Goal: Task Accomplishment & Management: Complete application form

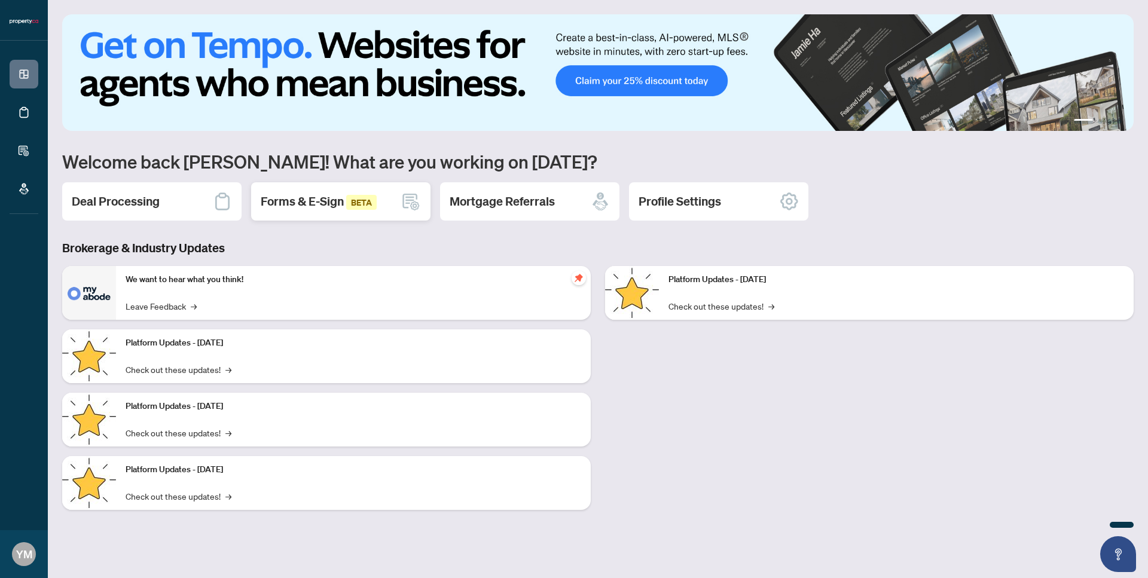
click at [358, 207] on span "BETA" at bounding box center [361, 202] width 31 height 15
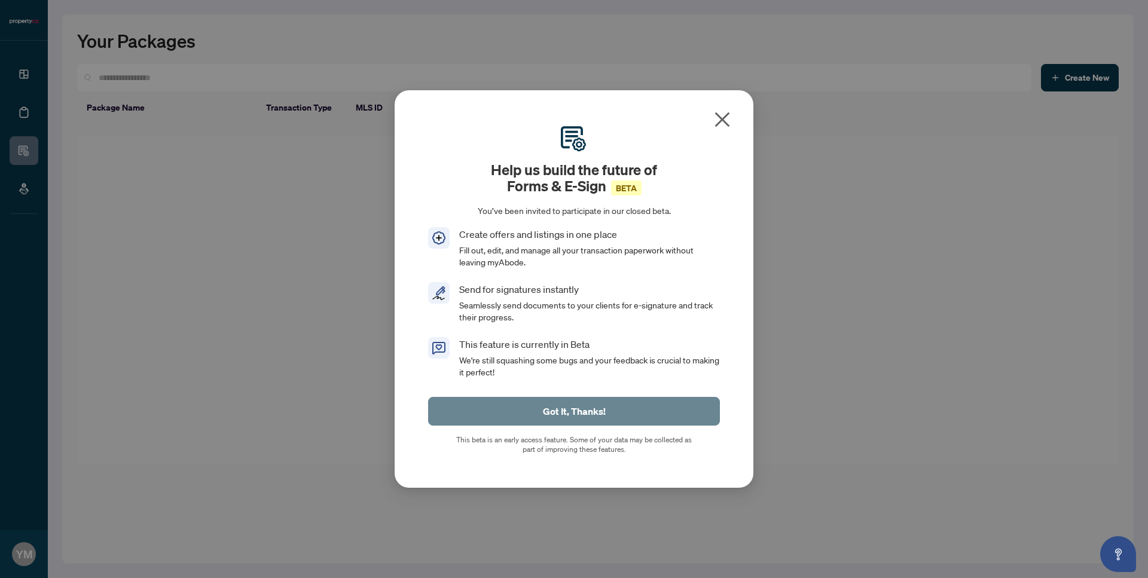
click at [580, 408] on span "Got It, Thanks!" at bounding box center [574, 411] width 63 height 19
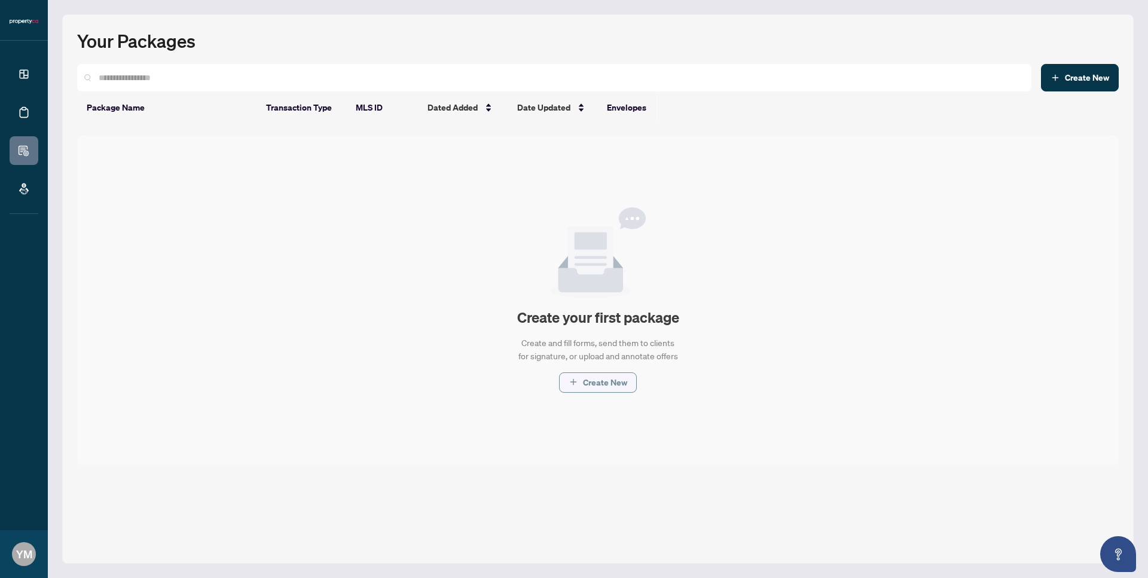
click at [595, 383] on span "Create New" at bounding box center [605, 382] width 44 height 19
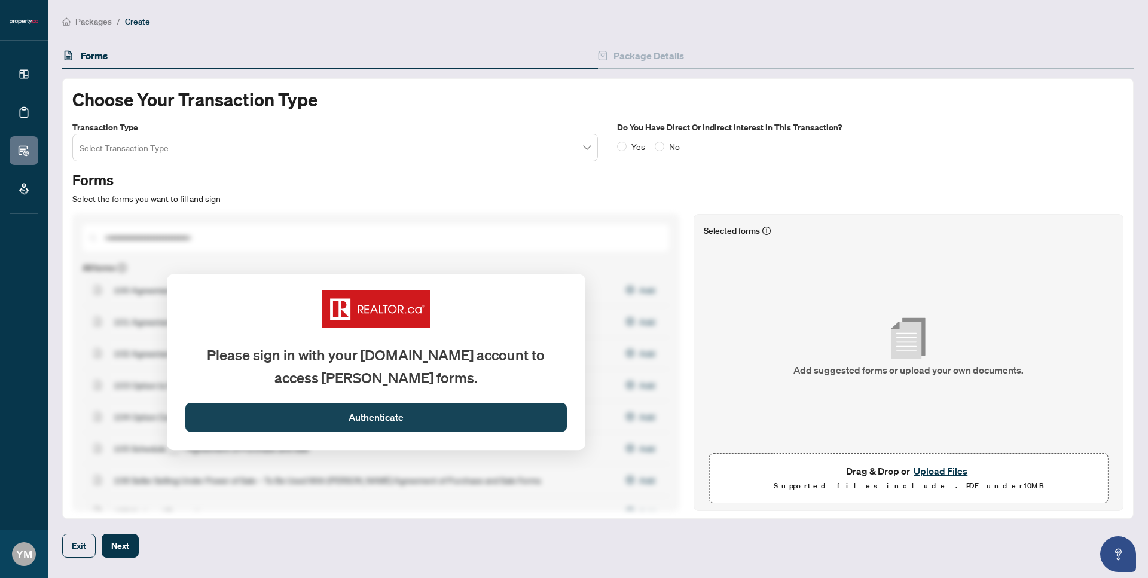
click at [416, 414] on button "Authenticate" at bounding box center [376, 418] width 382 height 29
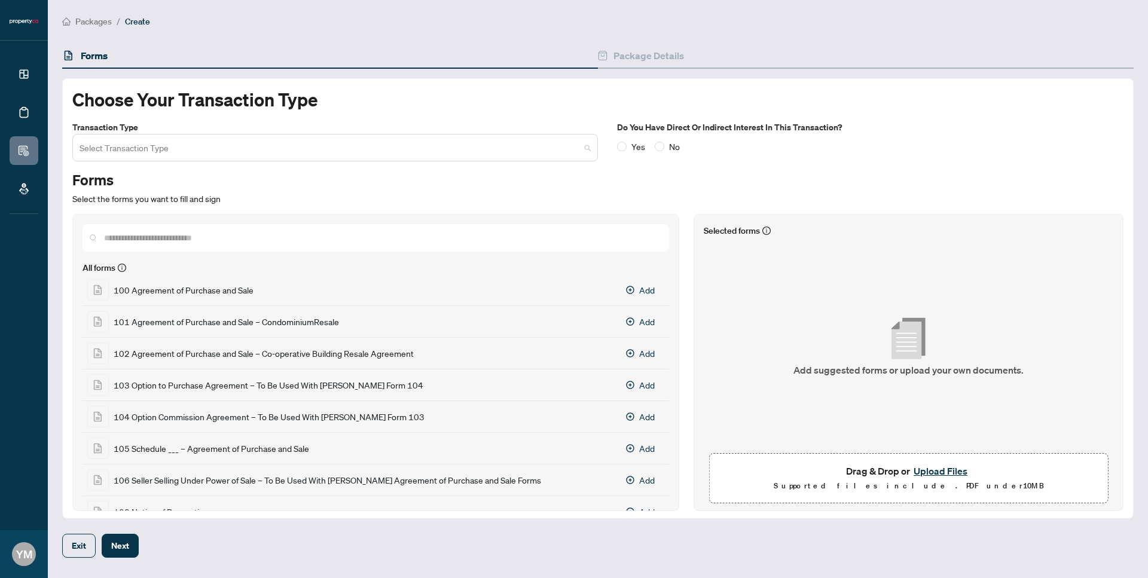
click at [264, 148] on input "search" at bounding box center [330, 149] width 501 height 26
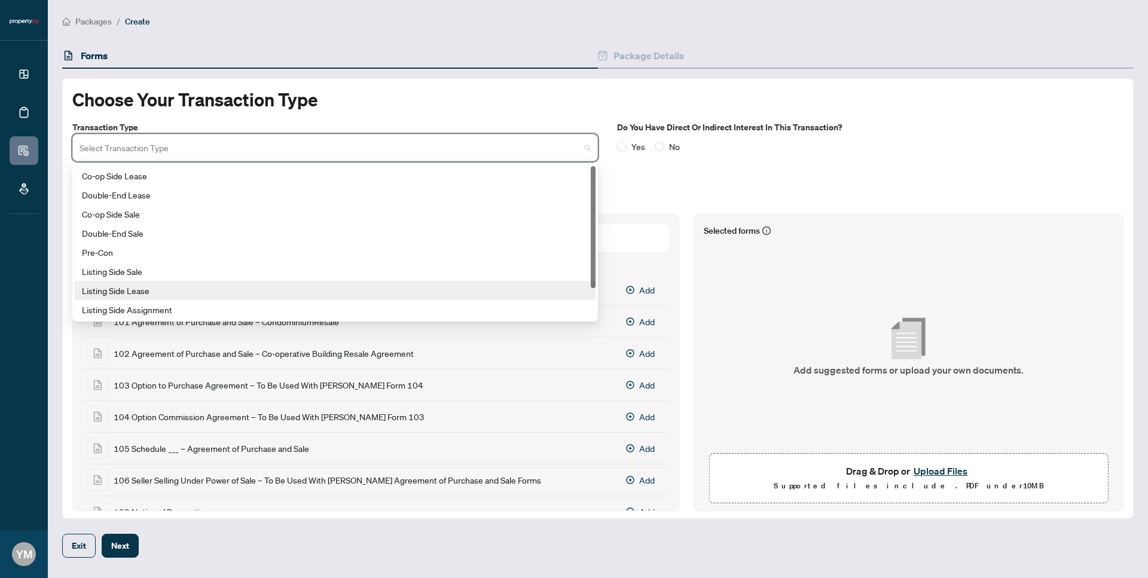
click at [202, 284] on div "Listing Side Lease" at bounding box center [335, 290] width 507 height 13
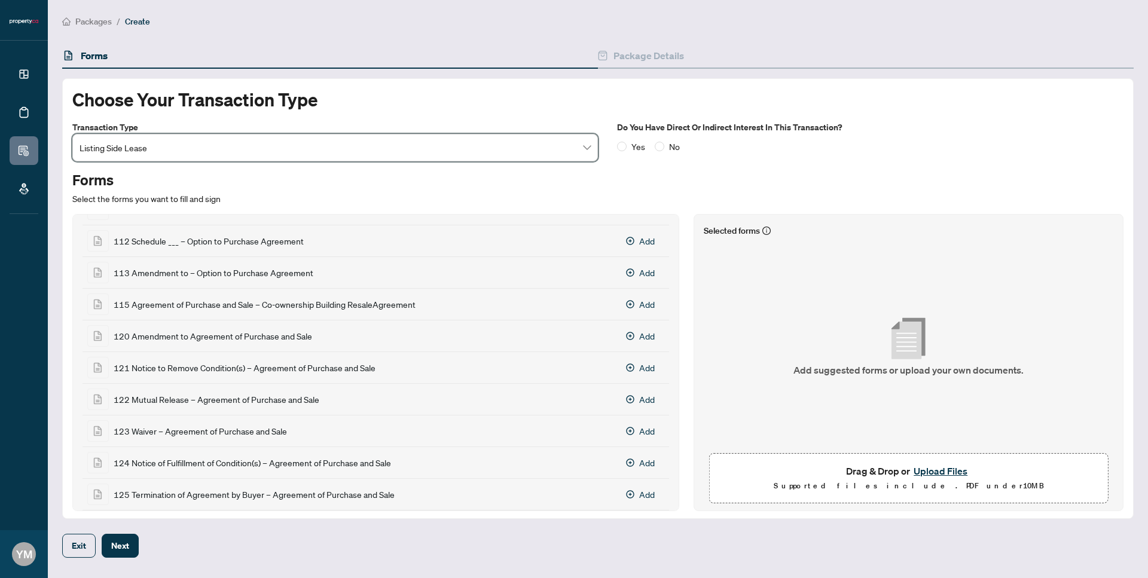
scroll to position [511, 0]
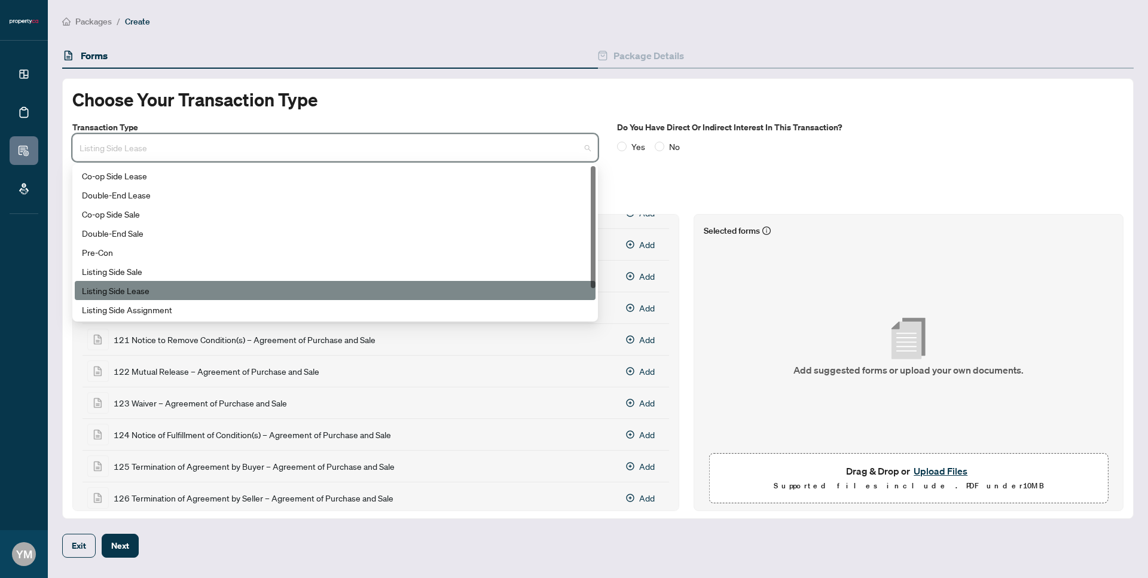
click at [296, 147] on span "Listing Side Lease" at bounding box center [335, 147] width 511 height 23
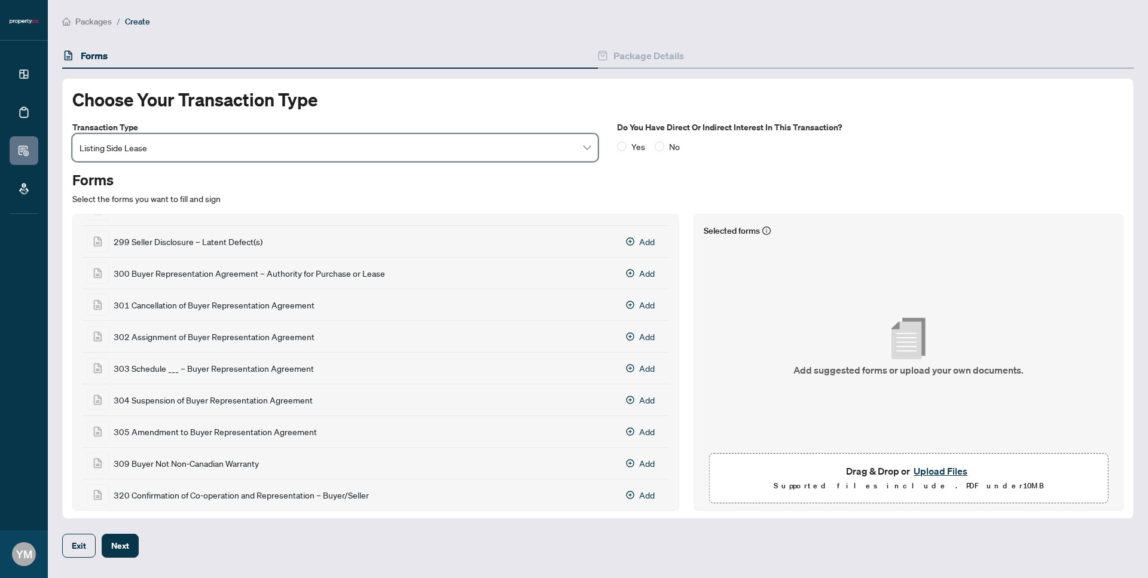
scroll to position [2512, 0]
click at [627, 269] on icon "Add 300 Buyer Representation Agreement – Authority for Purchase or Lease" at bounding box center [631, 273] width 8 height 8
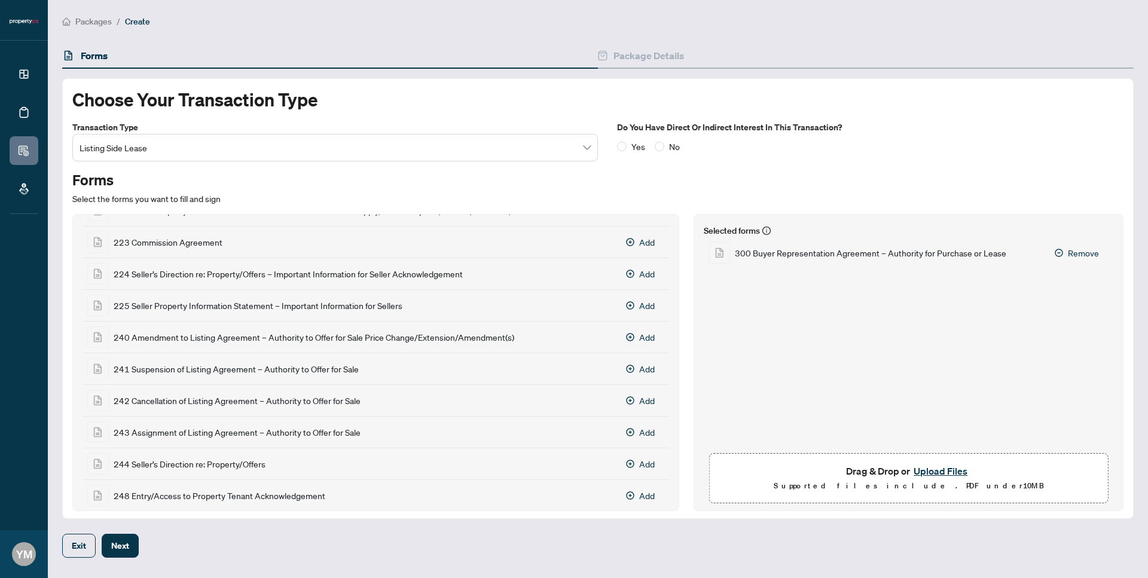
scroll to position [0, 0]
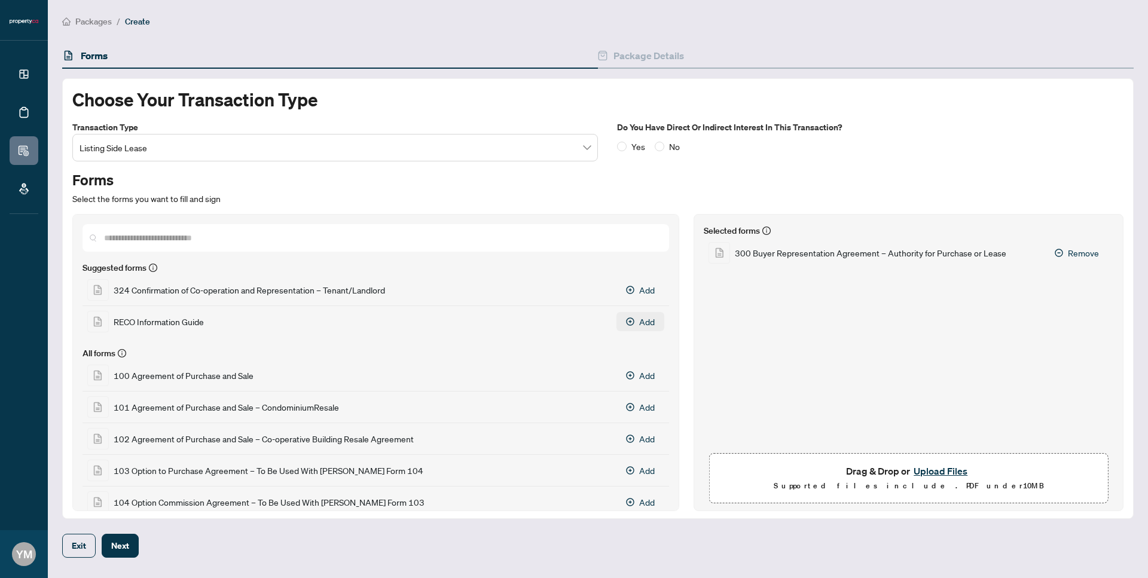
click at [626, 318] on icon "Add RECO Information Guide" at bounding box center [630, 322] width 8 height 8
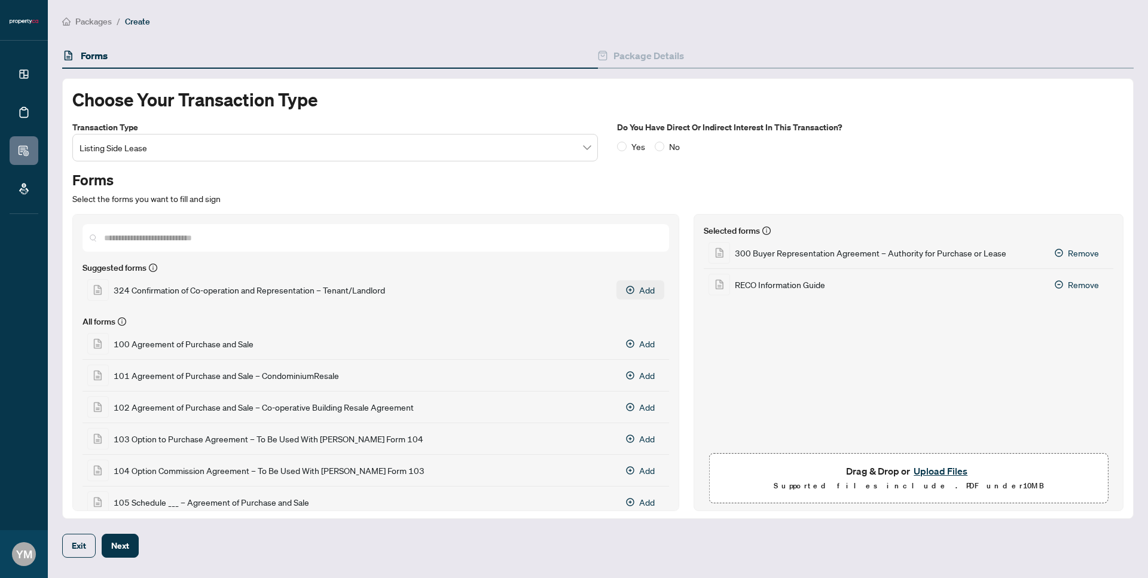
click at [626, 286] on icon "Add 324 Confirmation of Co-operation and Representation – Tenant/Landlord" at bounding box center [630, 290] width 8 height 8
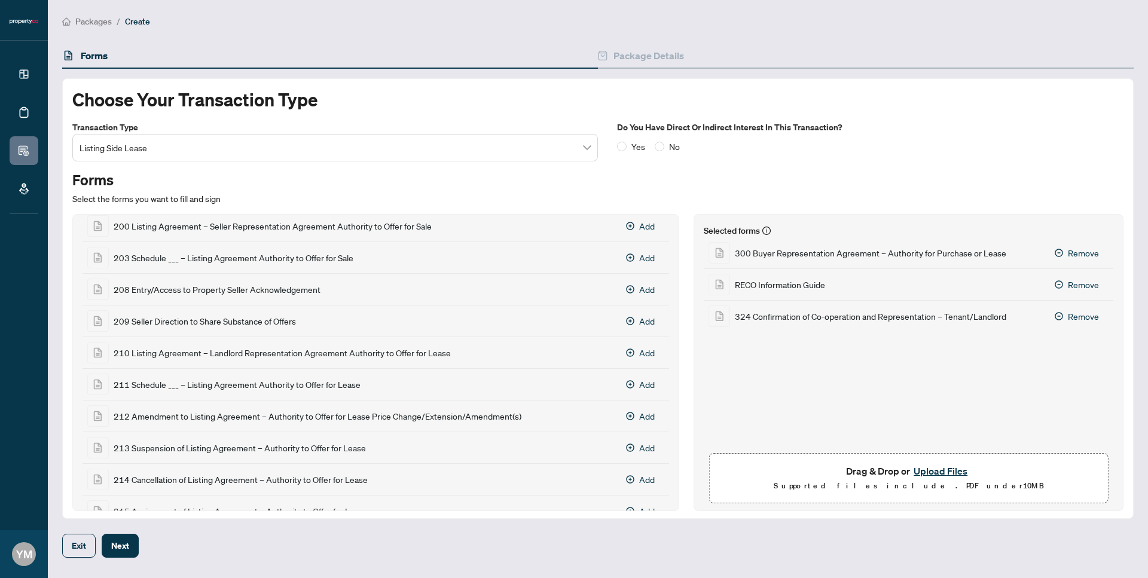
scroll to position [1500, 0]
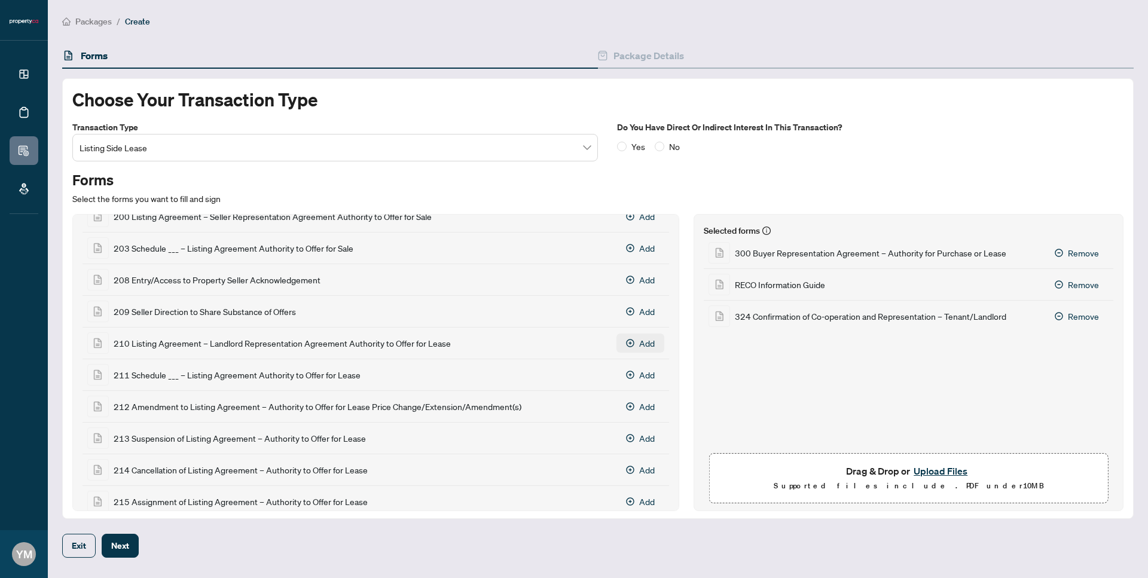
click at [627, 337] on button "Add" at bounding box center [641, 343] width 48 height 19
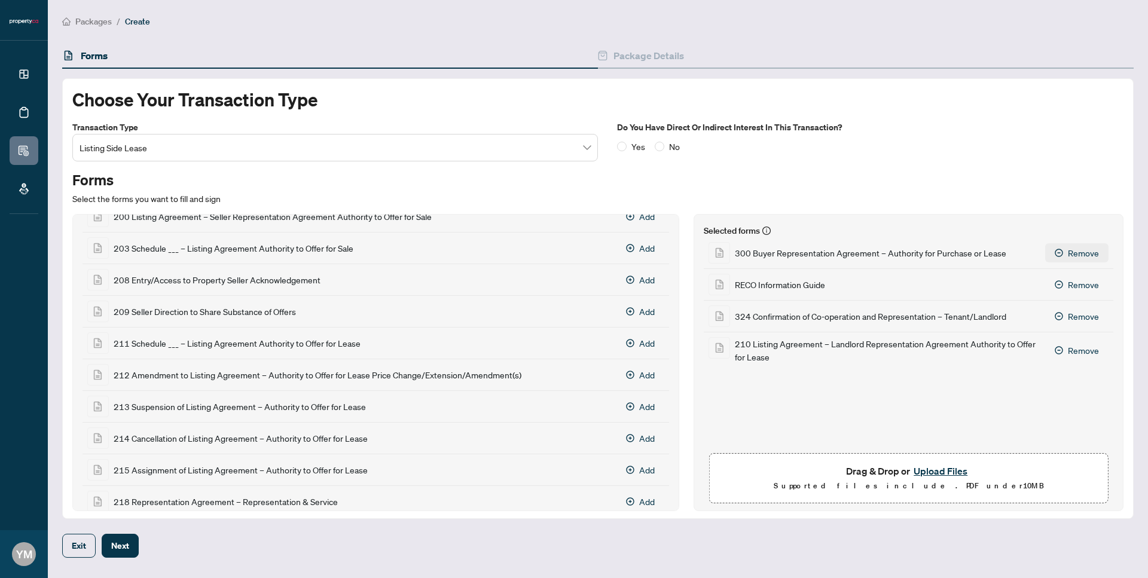
click at [1066, 244] on button "Remove" at bounding box center [1076, 252] width 63 height 19
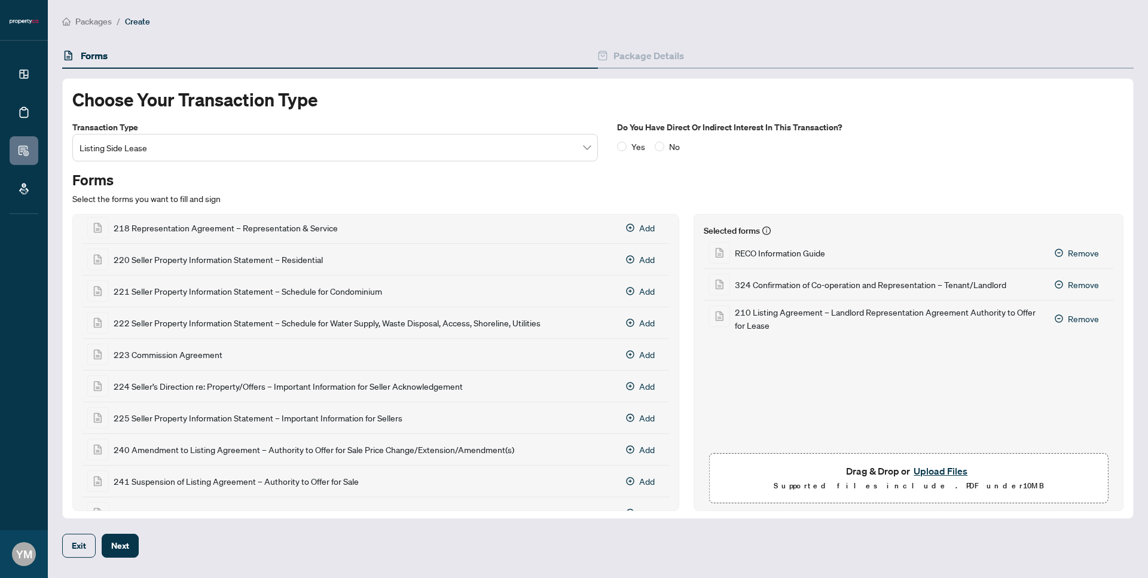
scroll to position [1784, 0]
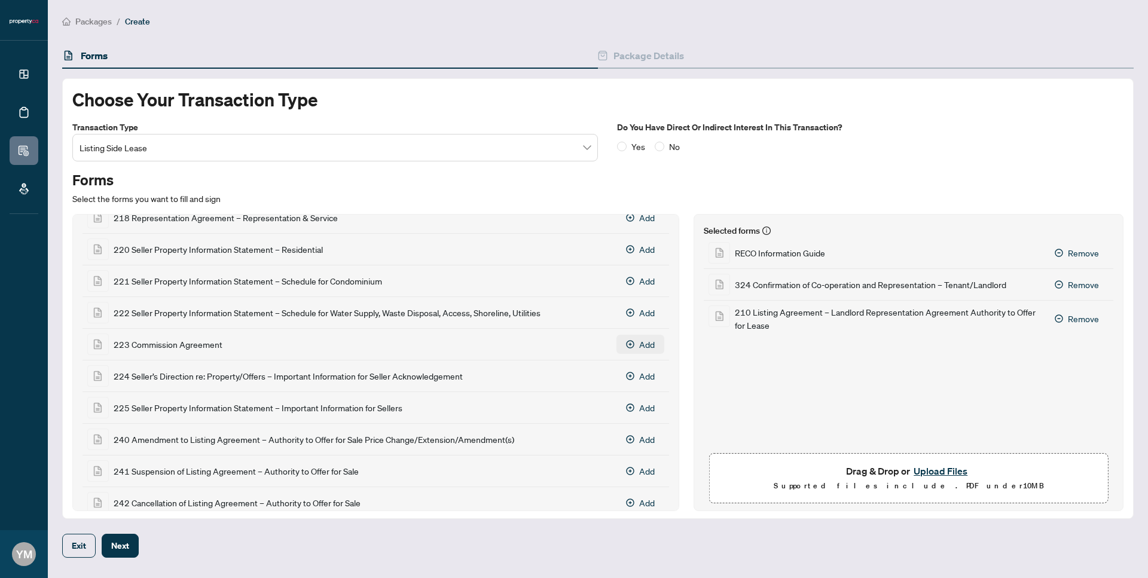
click at [627, 340] on icon "Add 223 Commission Agreement" at bounding box center [631, 344] width 8 height 8
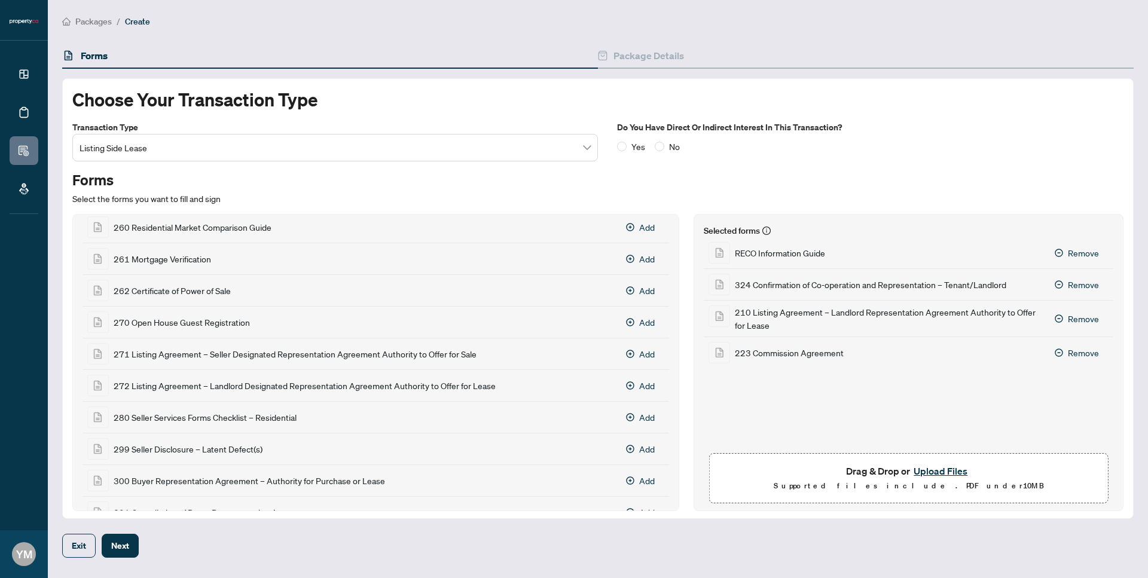
scroll to position [2159, 0]
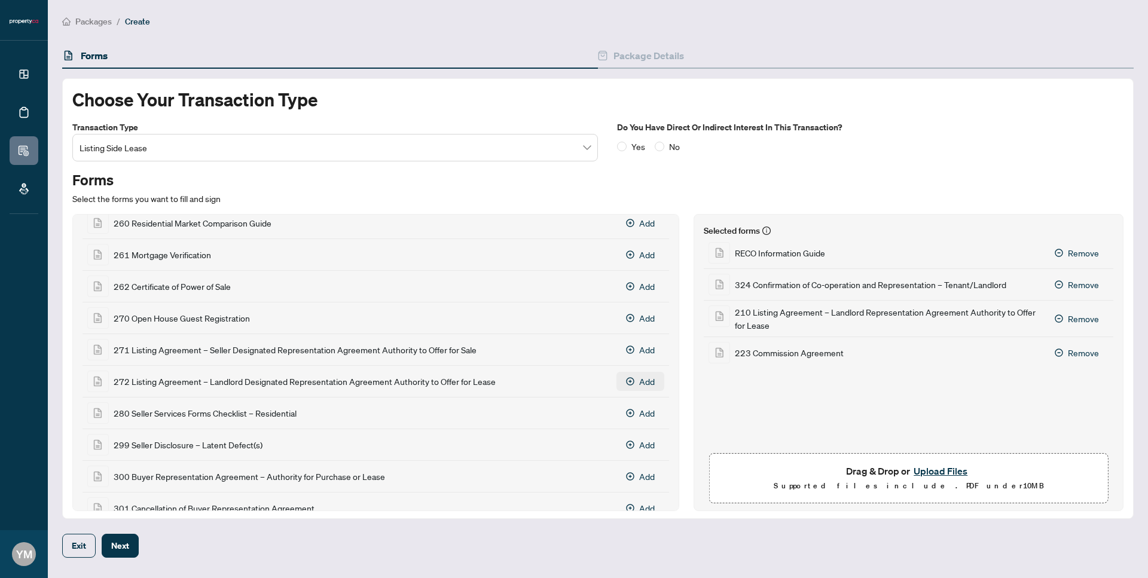
click at [626, 374] on button "Add" at bounding box center [641, 381] width 48 height 19
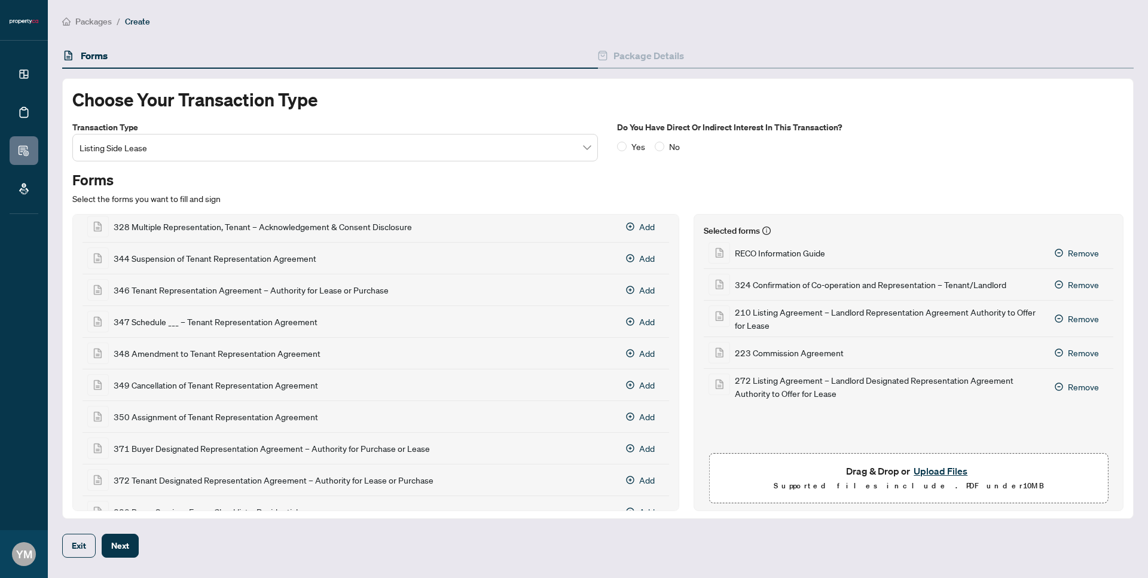
scroll to position [2886, 0]
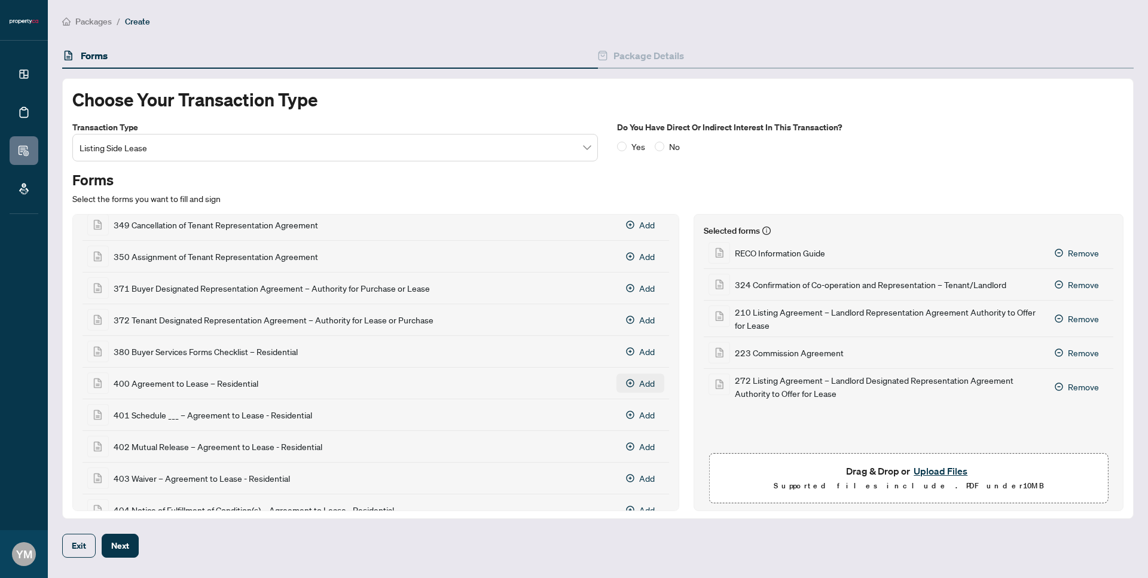
click at [627, 379] on icon "Add 400 Agreement to Lease – Residential" at bounding box center [631, 383] width 8 height 8
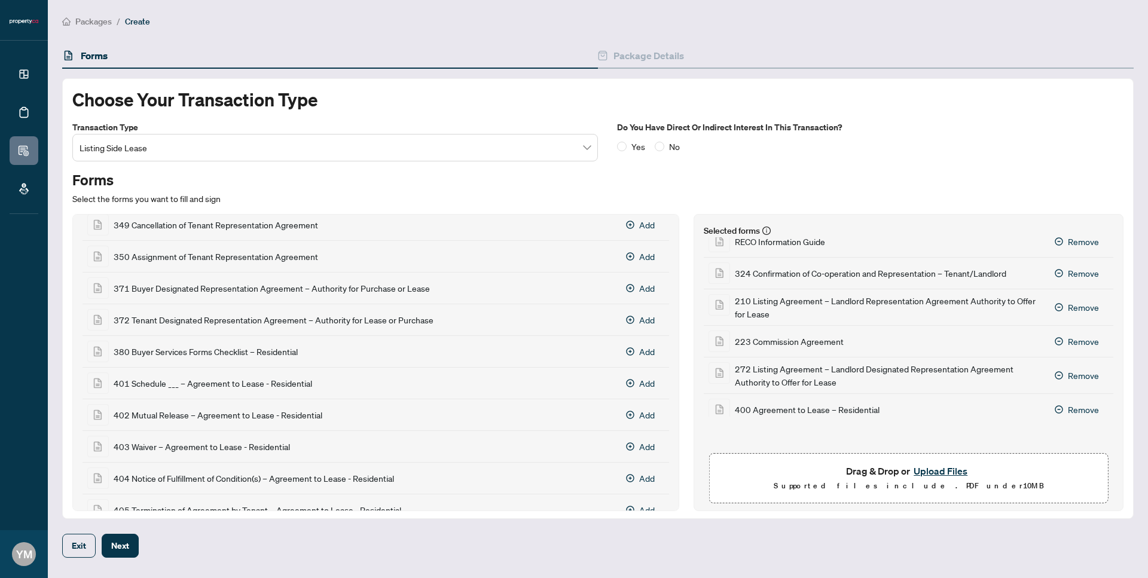
scroll to position [20, 0]
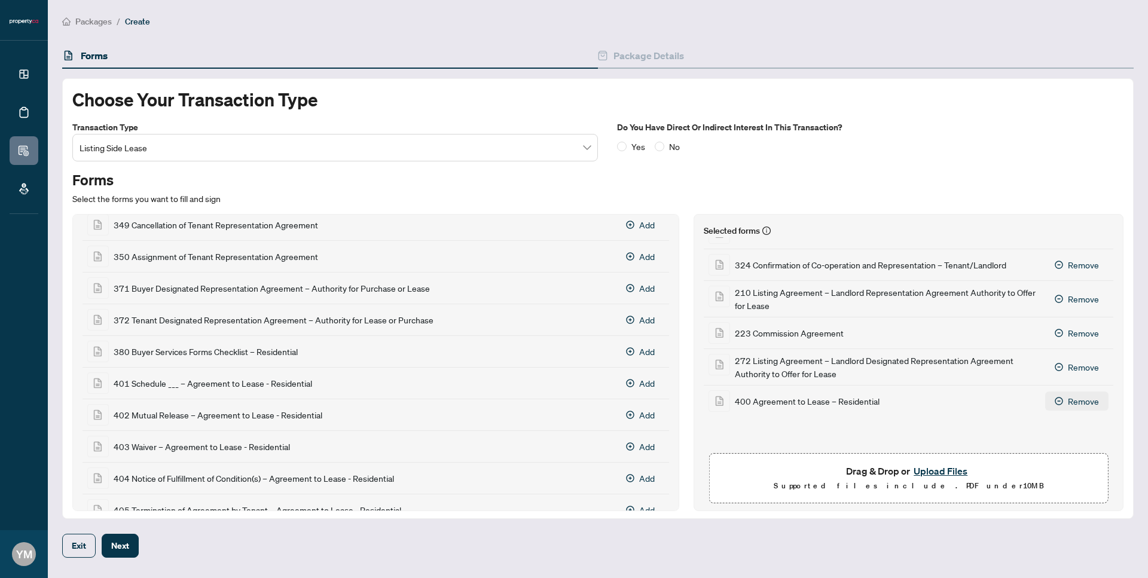
click at [1055, 397] on icon "Remove 400 Agreement to Lease – Residential" at bounding box center [1059, 401] width 8 height 8
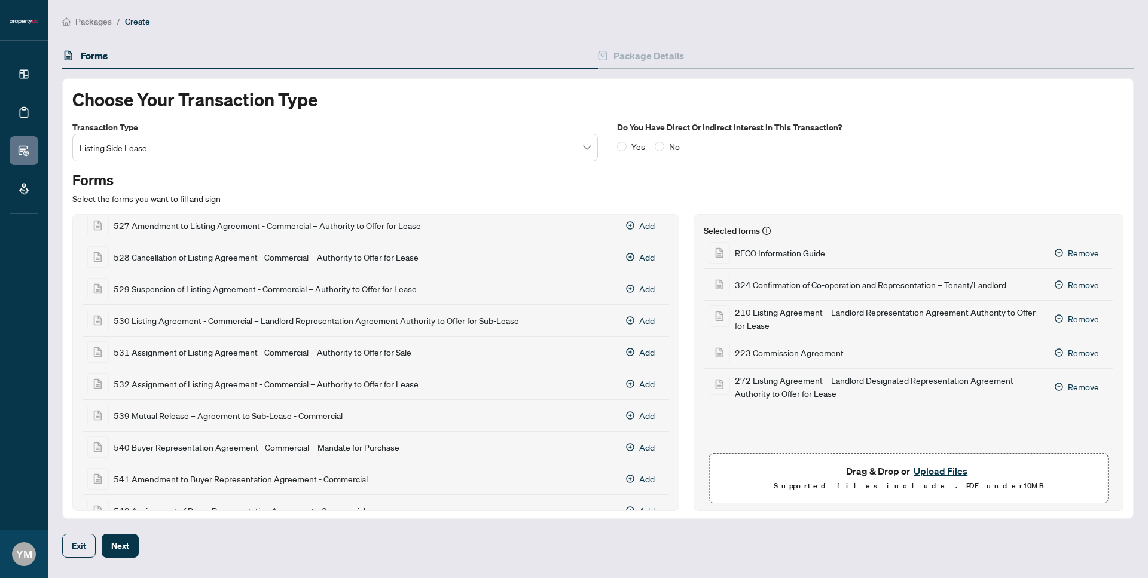
scroll to position [4034, 0]
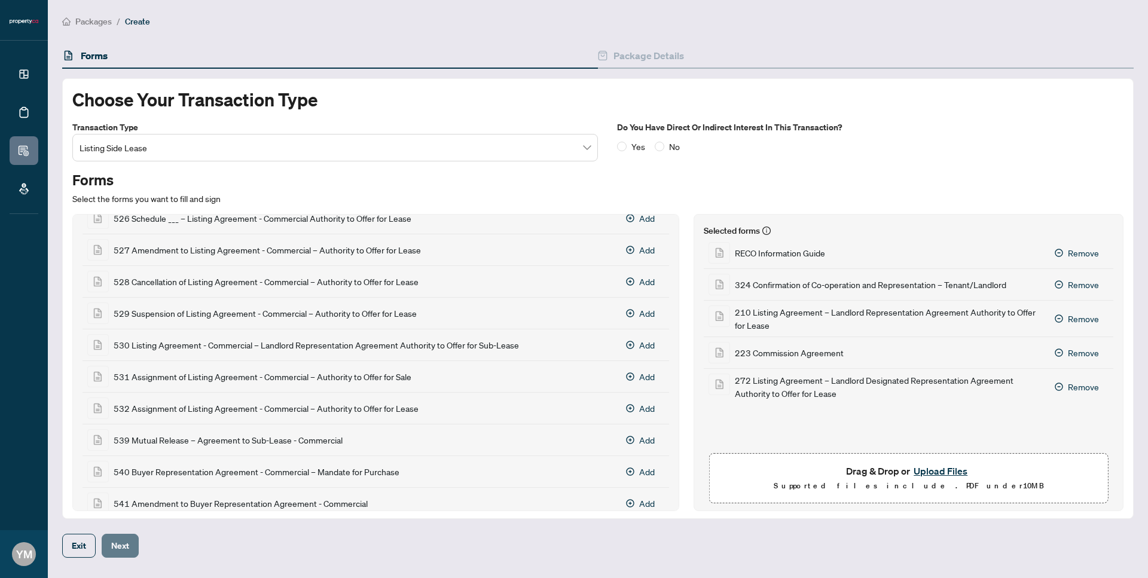
click at [120, 536] on span "Next" at bounding box center [120, 545] width 18 height 19
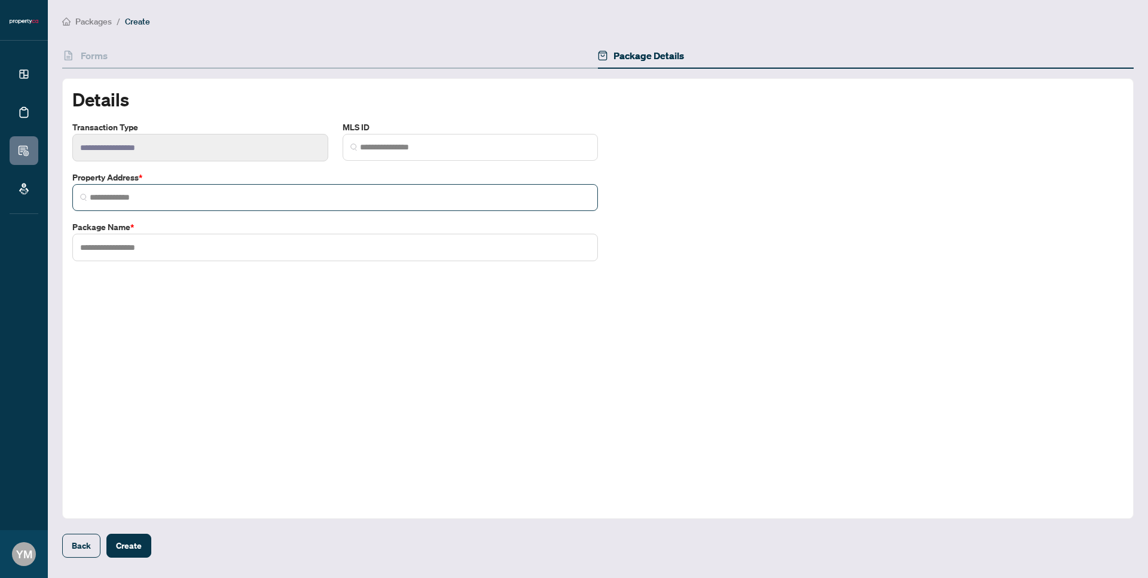
click at [243, 199] on span at bounding box center [335, 197] width 526 height 27
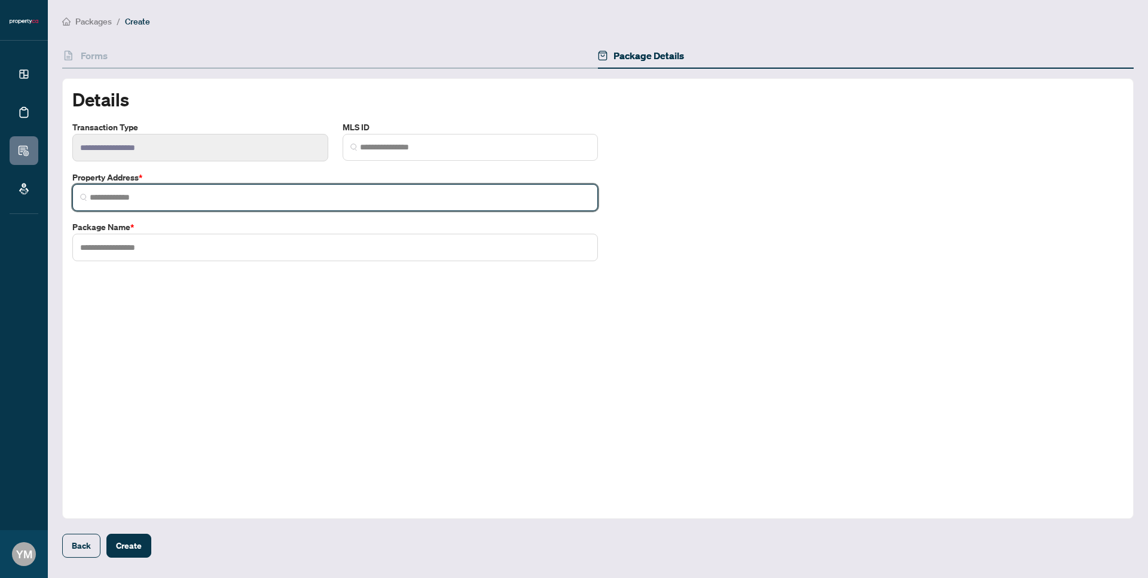
click at [266, 184] on span at bounding box center [335, 197] width 526 height 27
click at [257, 191] on input "search" at bounding box center [340, 197] width 501 height 13
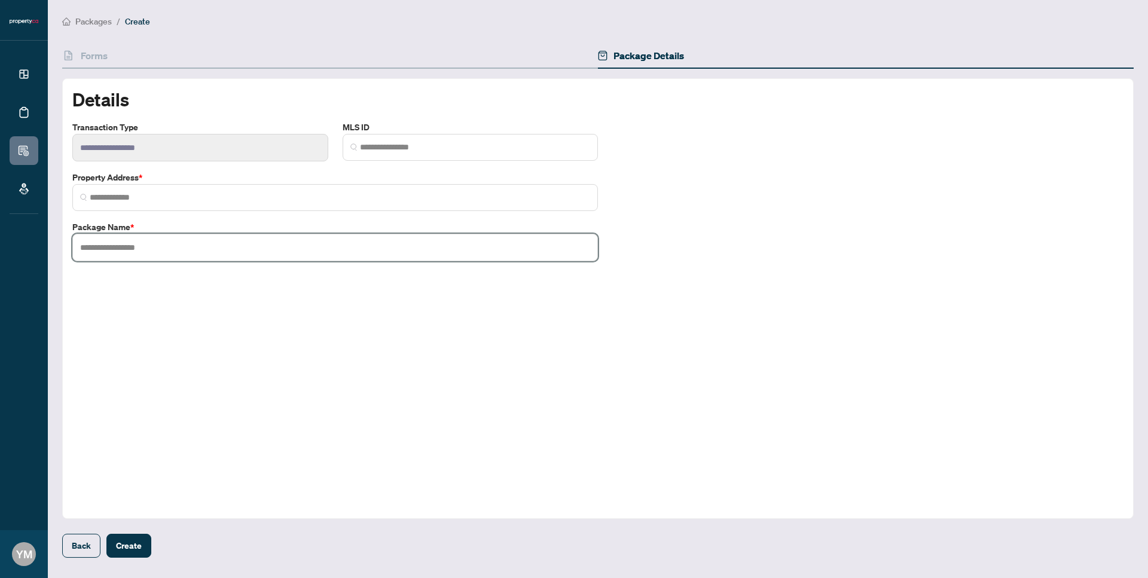
click at [225, 234] on input "text" at bounding box center [335, 248] width 526 height 28
click at [220, 237] on input "text" at bounding box center [335, 248] width 526 height 28
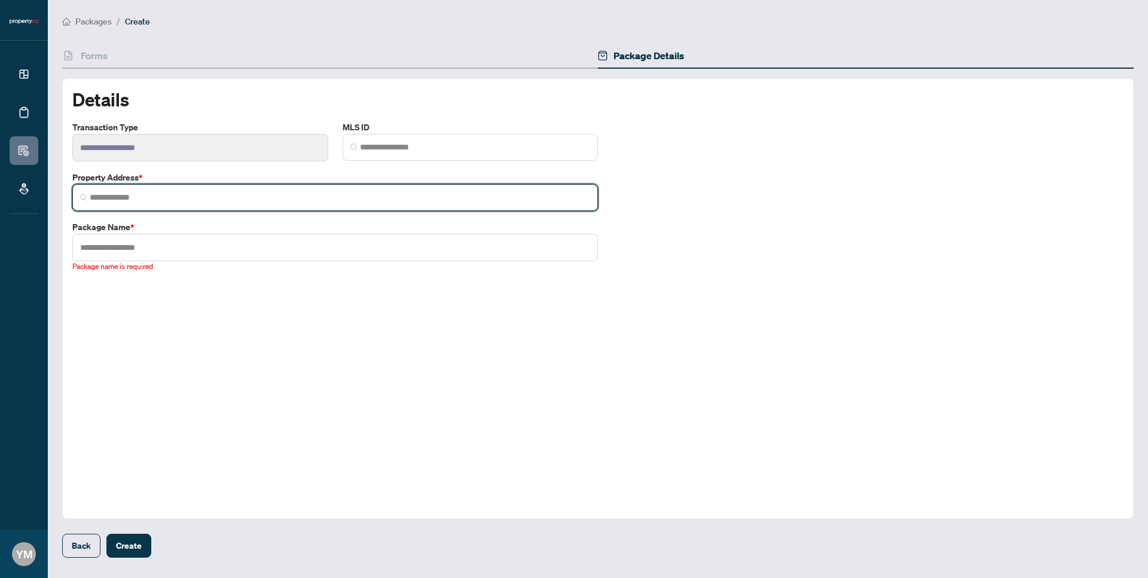
click at [211, 191] on input "search" at bounding box center [340, 197] width 501 height 13
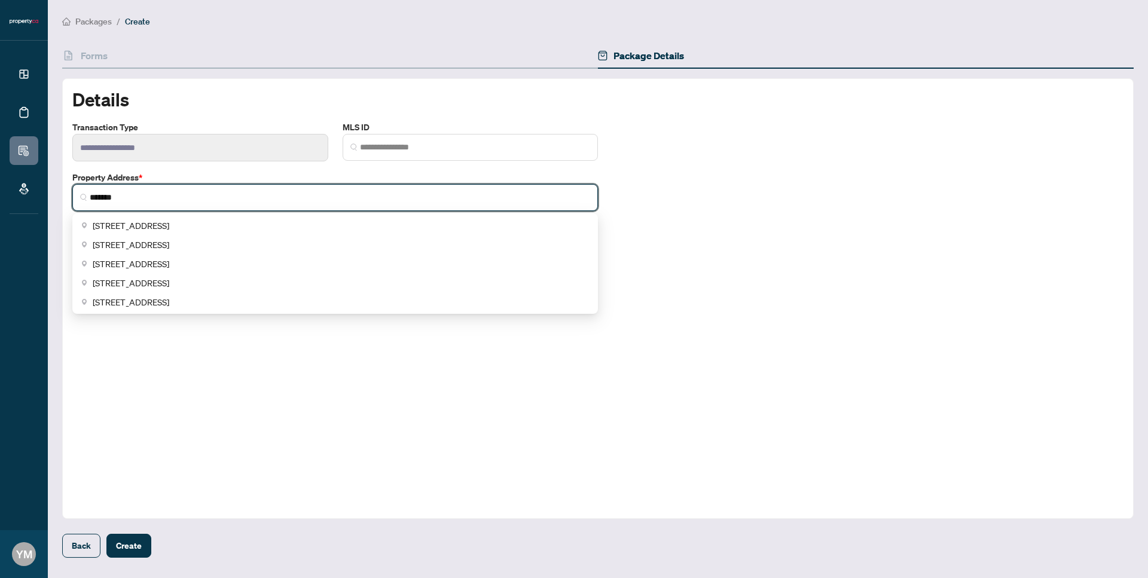
type input "********"
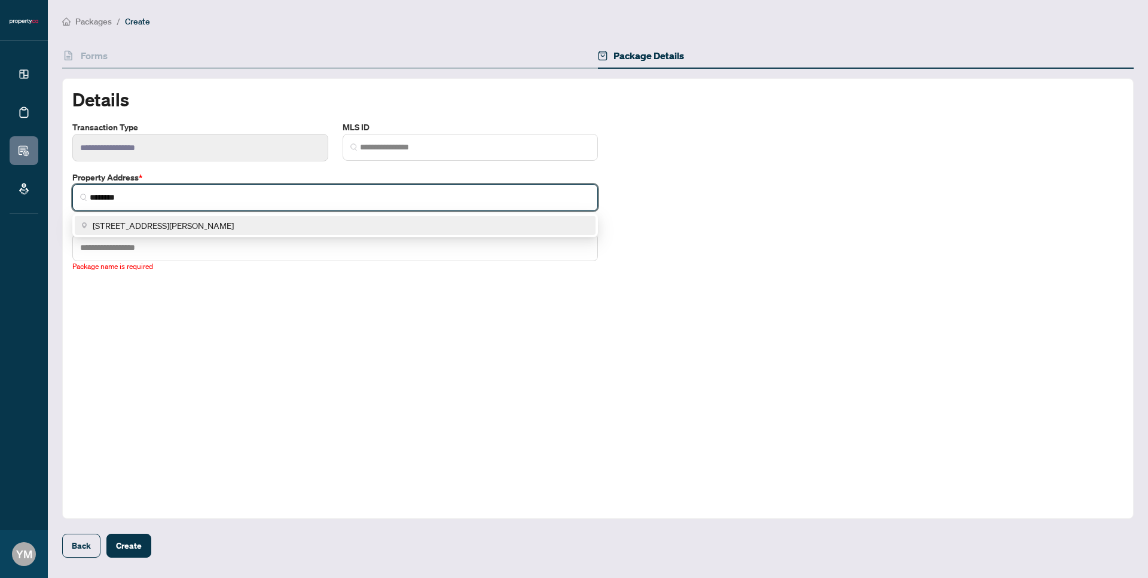
click at [240, 219] on div "[STREET_ADDRESS][PERSON_NAME]" at bounding box center [335, 225] width 507 height 13
type input "**********"
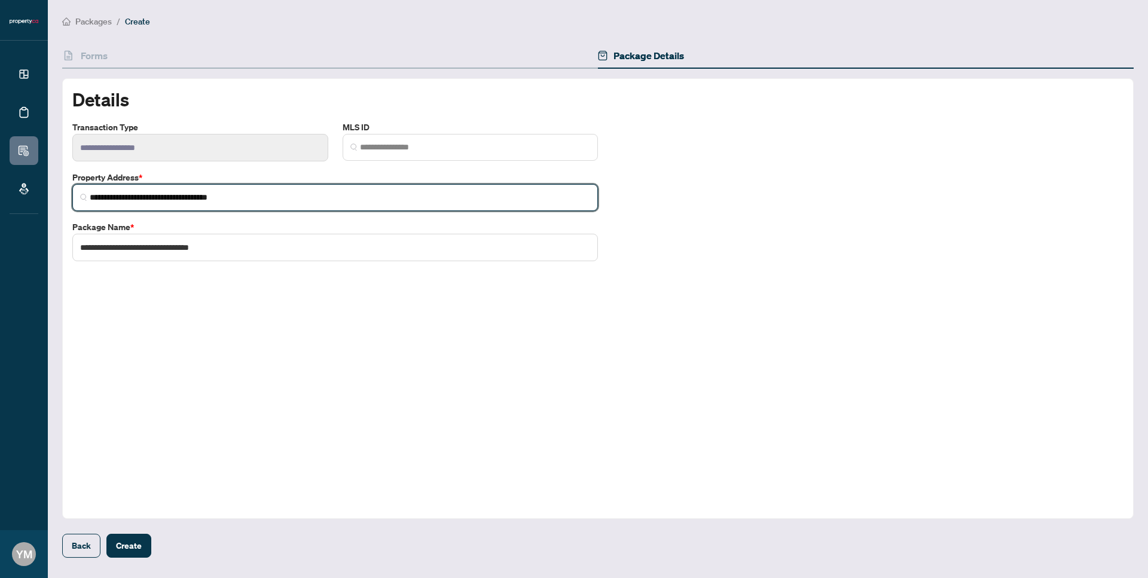
type input "**********"
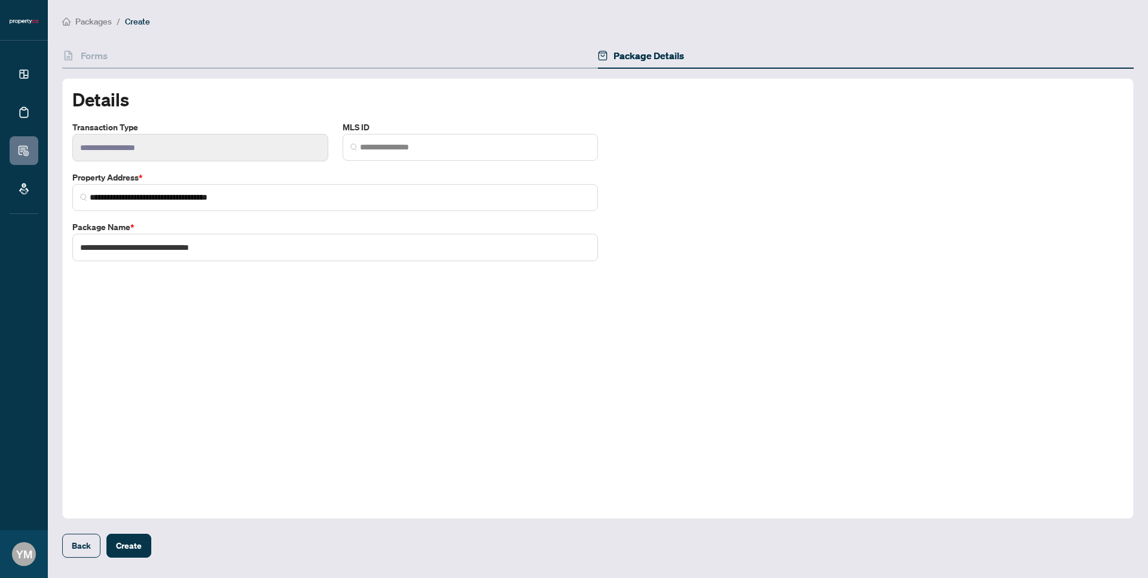
click at [218, 286] on div "**********" at bounding box center [598, 298] width 1072 height 441
click at [139, 536] on span "Create" at bounding box center [129, 545] width 26 height 19
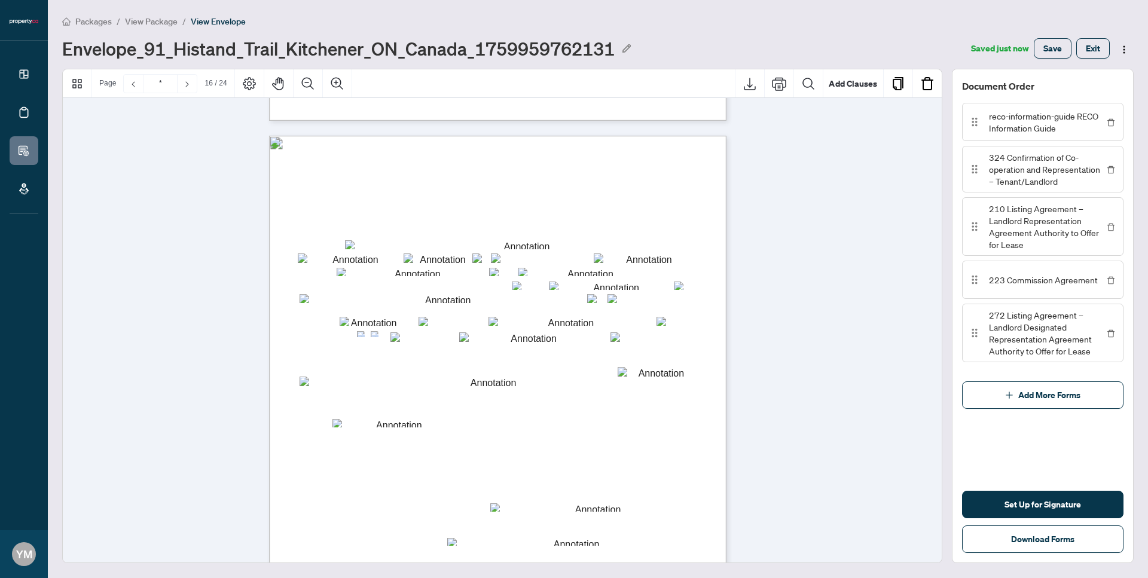
scroll to position [9079, 0]
click at [1109, 176] on button "button" at bounding box center [1111, 170] width 14 height 28
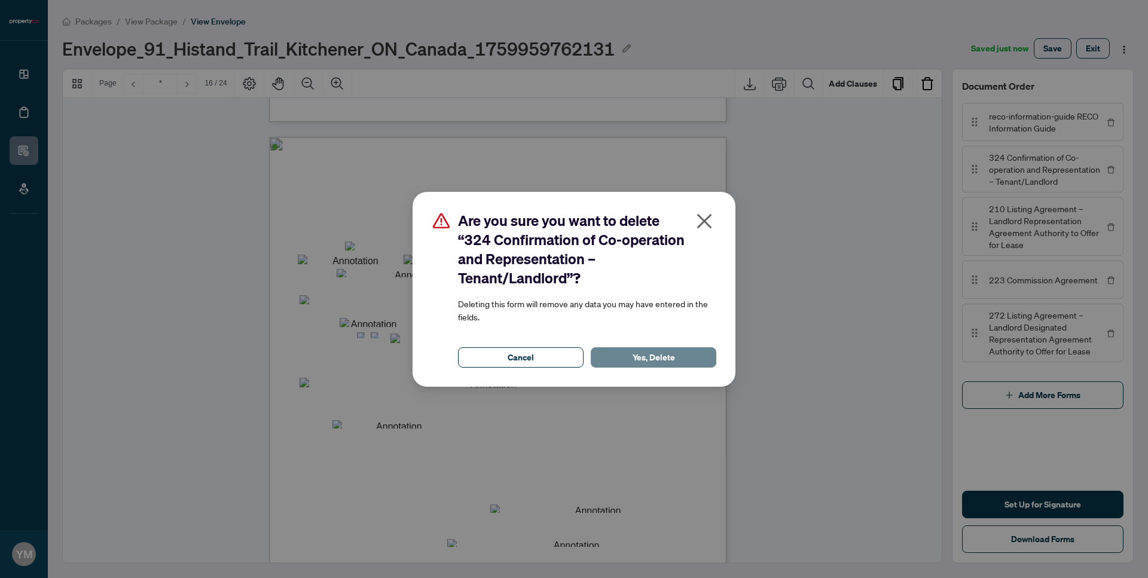
click at [664, 361] on span "Yes, Delete" at bounding box center [654, 357] width 42 height 19
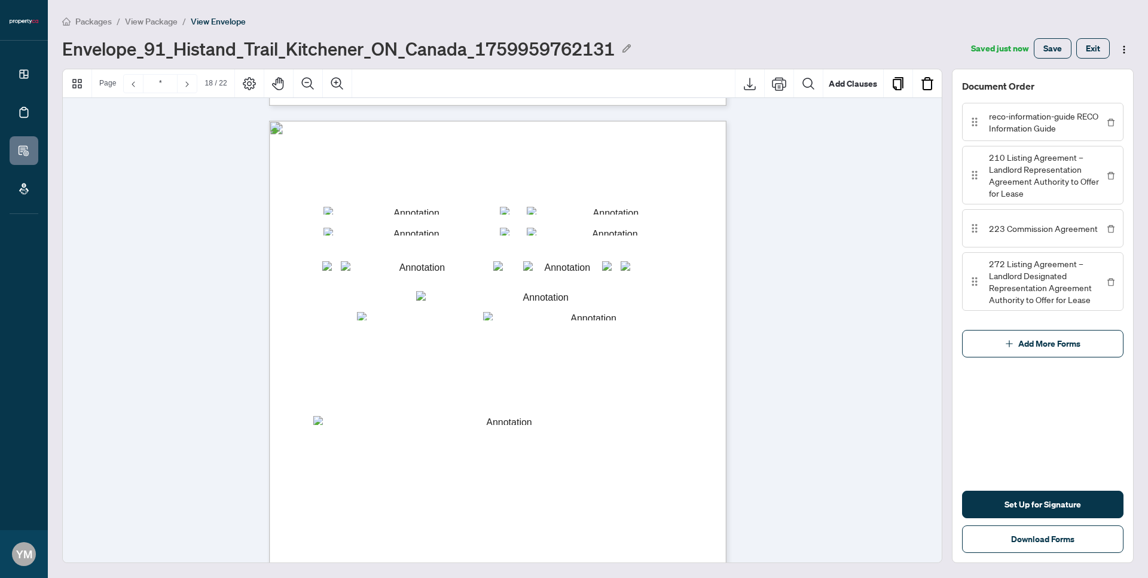
scroll to position [10290, 0]
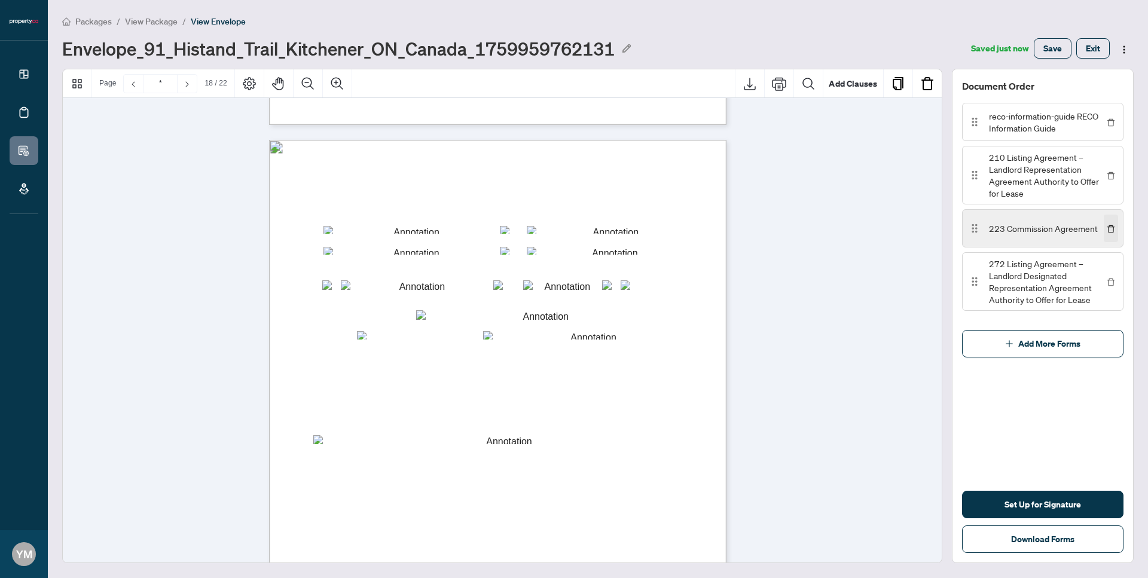
click at [1108, 225] on icon "delete" at bounding box center [1111, 229] width 7 height 8
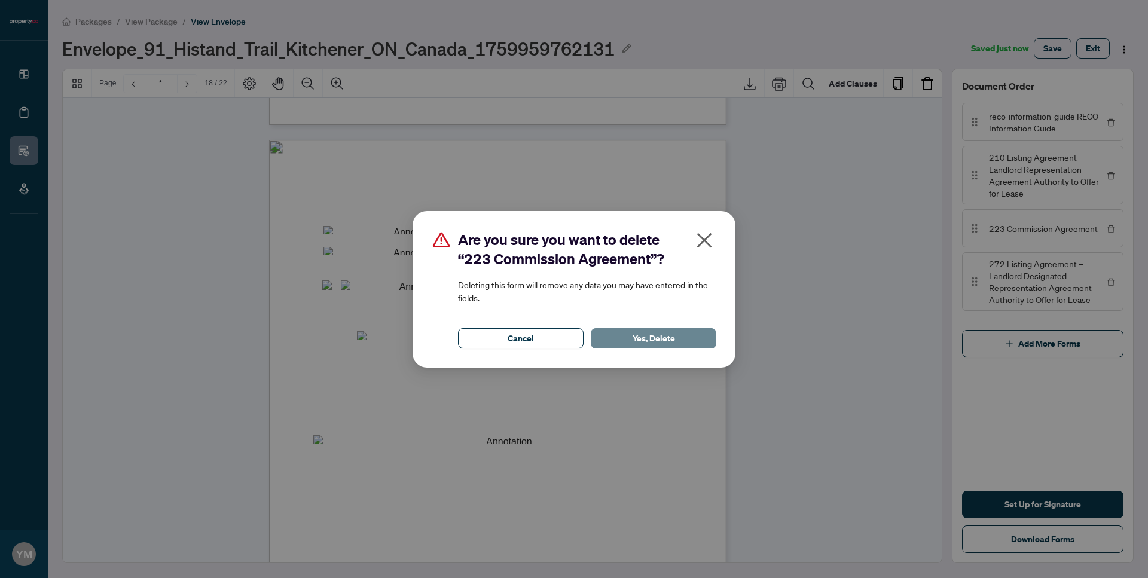
click at [679, 342] on button "Yes, Delete" at bounding box center [654, 338] width 126 height 20
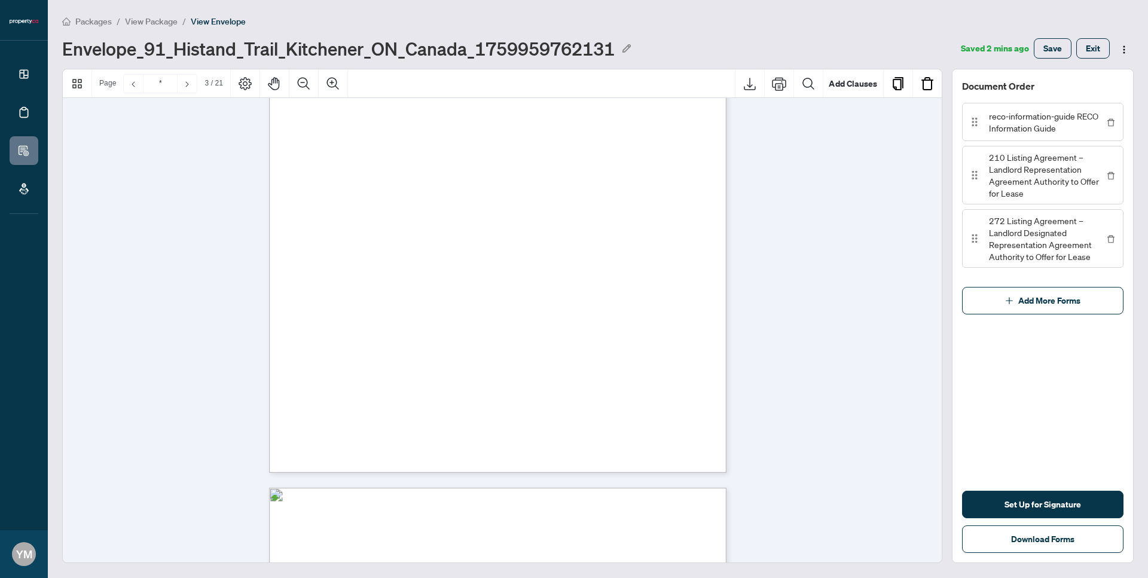
scroll to position [257, 0]
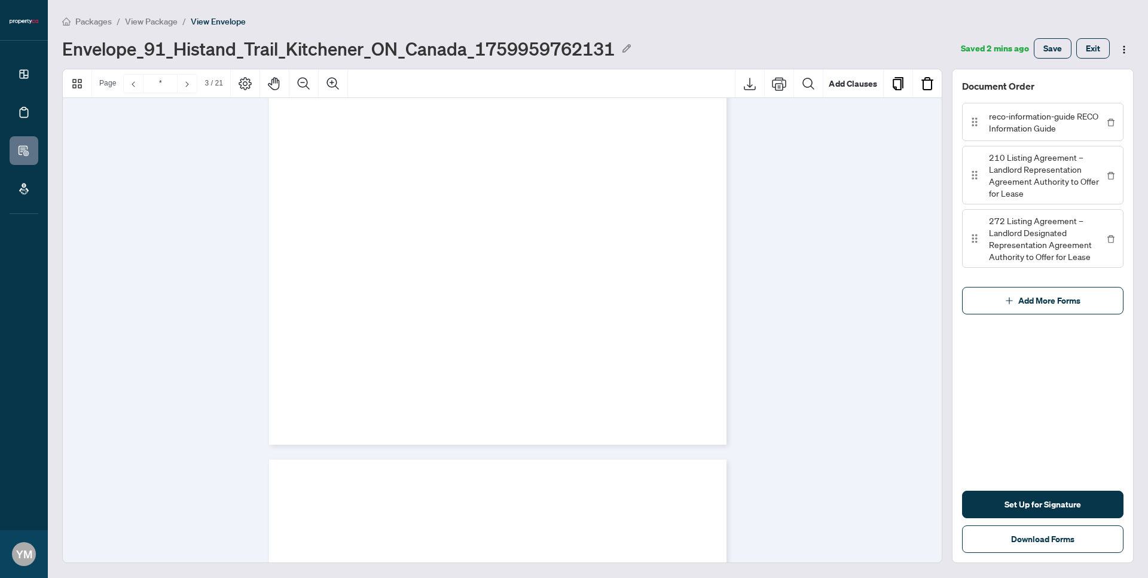
type input "*"
